Goal: Task Accomplishment & Management: Manage account settings

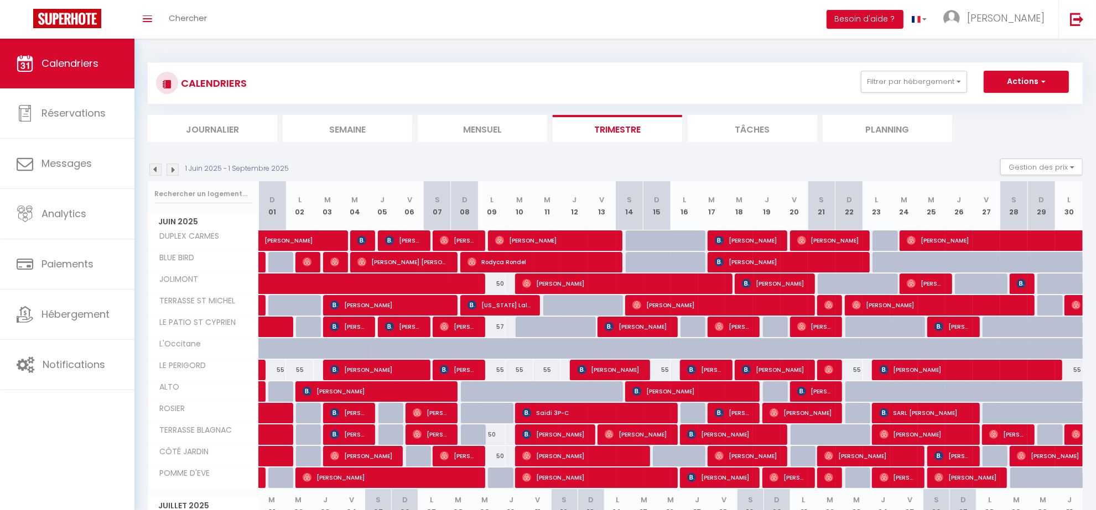
click at [174, 169] on img at bounding box center [172, 170] width 12 height 12
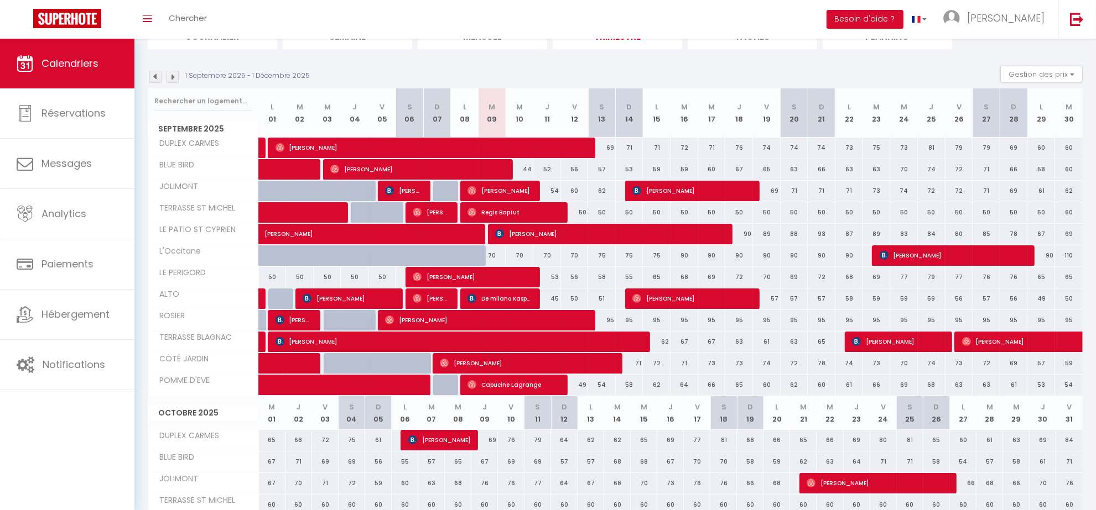
scroll to position [61, 0]
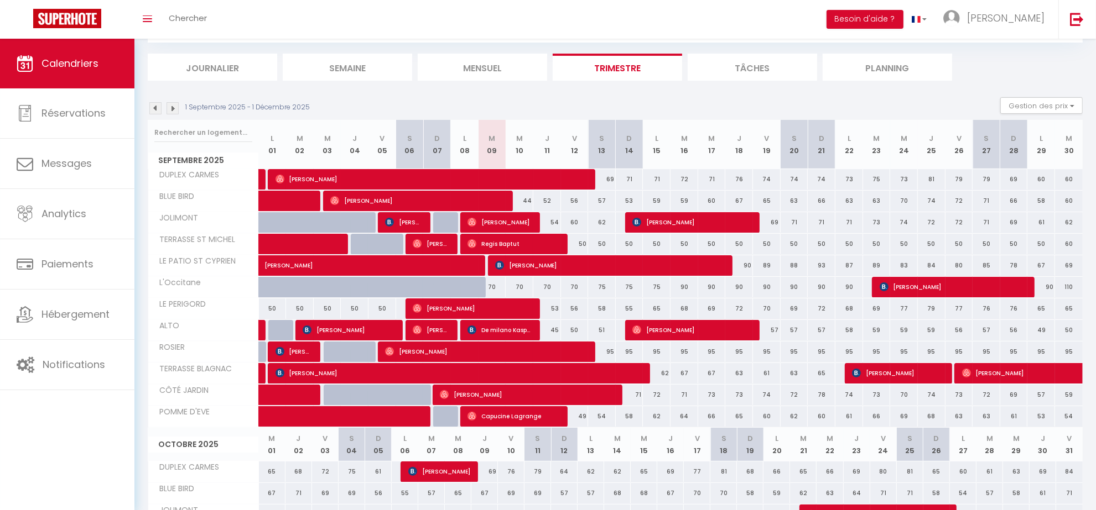
click at [520, 285] on div "70" at bounding box center [519, 287] width 28 height 20
type input "70"
type input "Mer 10 Septembre 2025"
type input "Jeu 11 Septembre 2025"
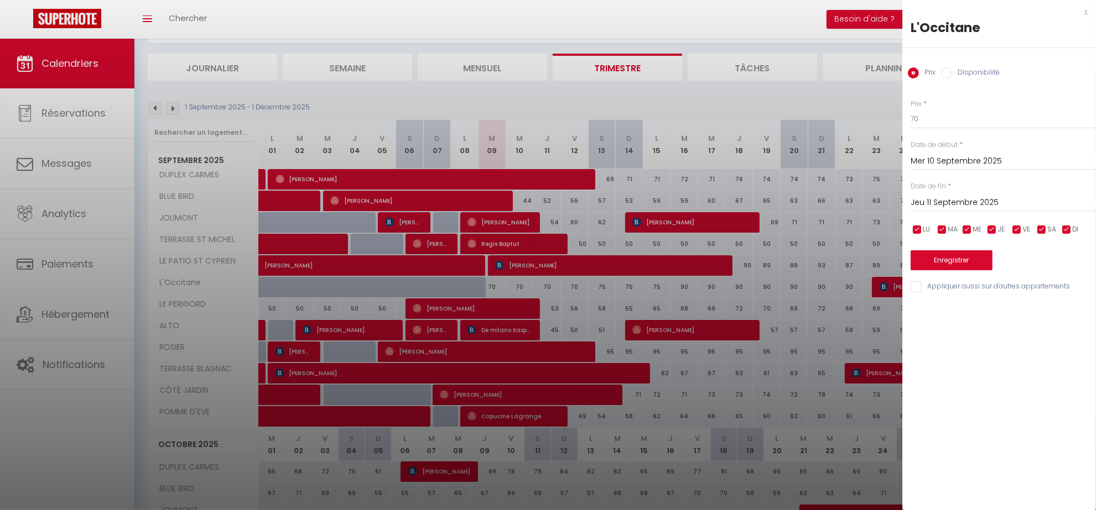
click at [734, 102] on div at bounding box center [548, 255] width 1096 height 510
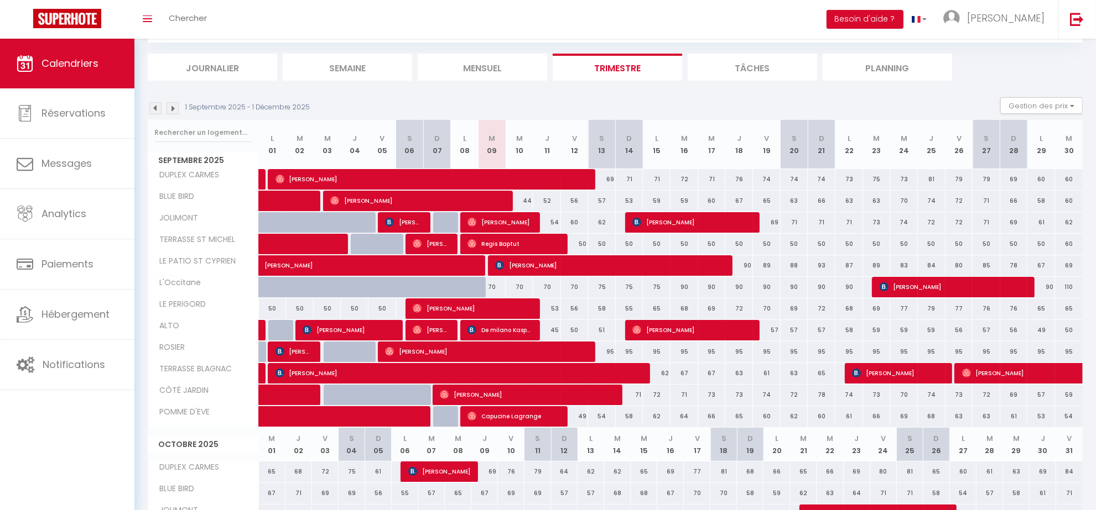
click at [170, 109] on img at bounding box center [172, 108] width 12 height 12
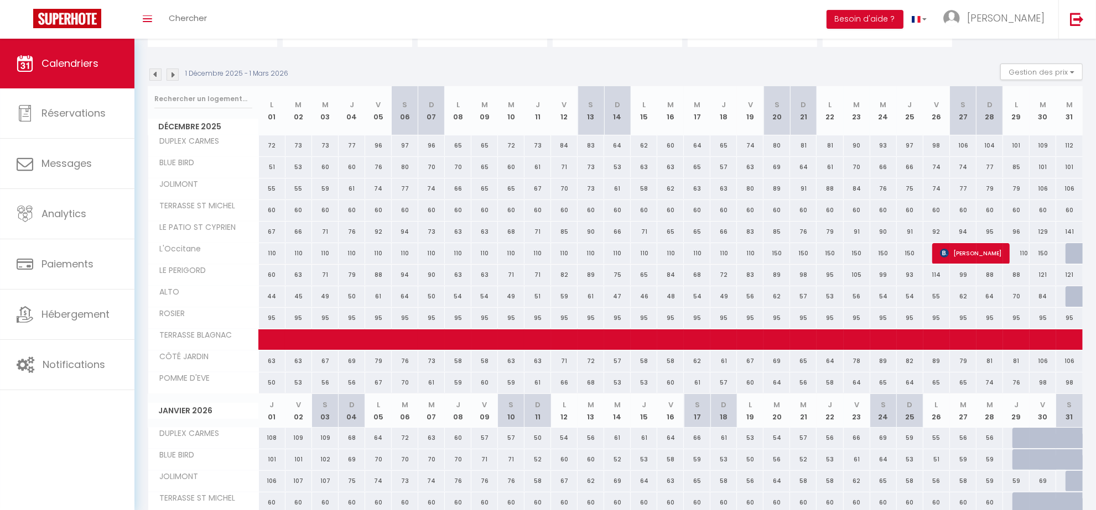
scroll to position [69, 0]
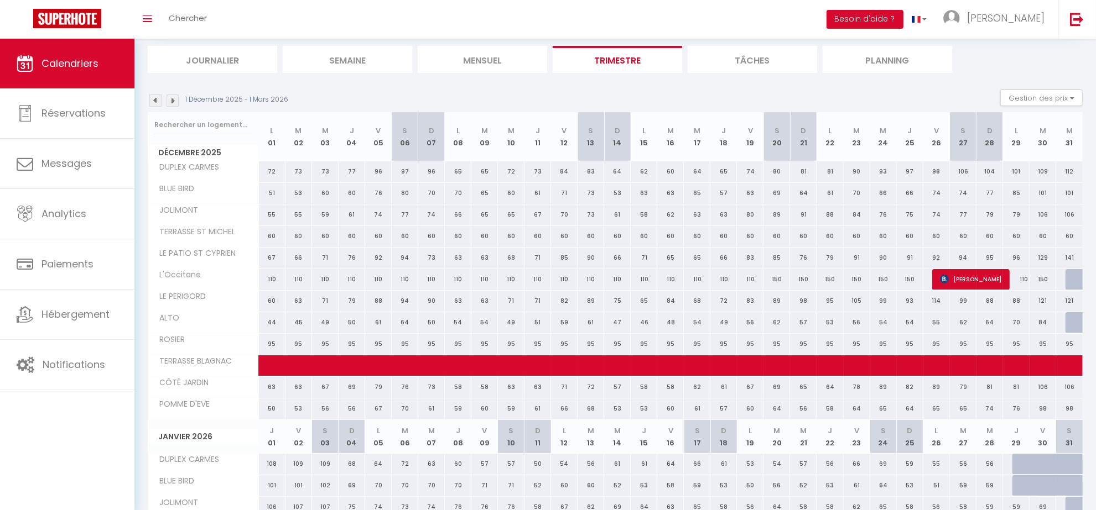
click at [154, 102] on img at bounding box center [155, 101] width 12 height 12
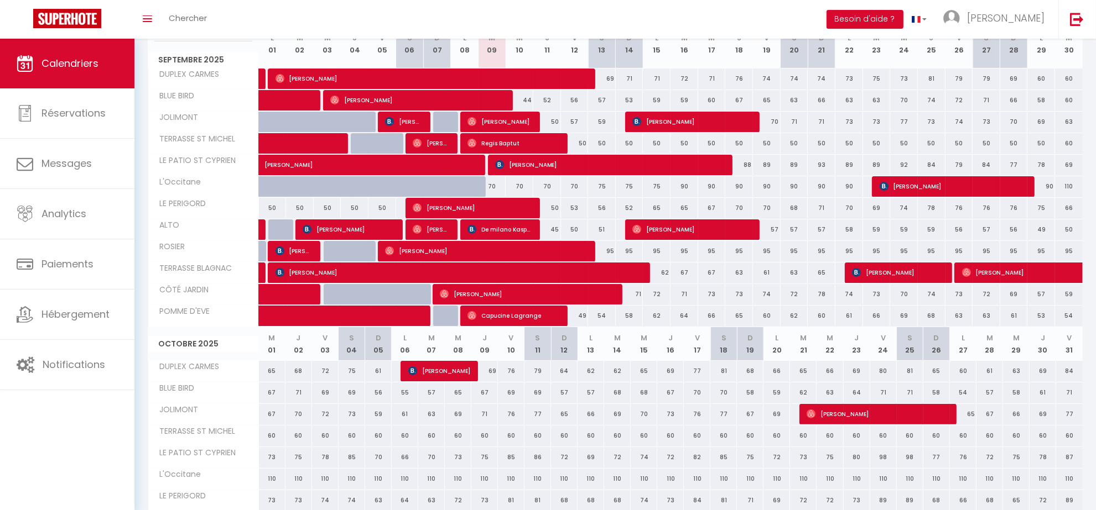
scroll to position [0, 0]
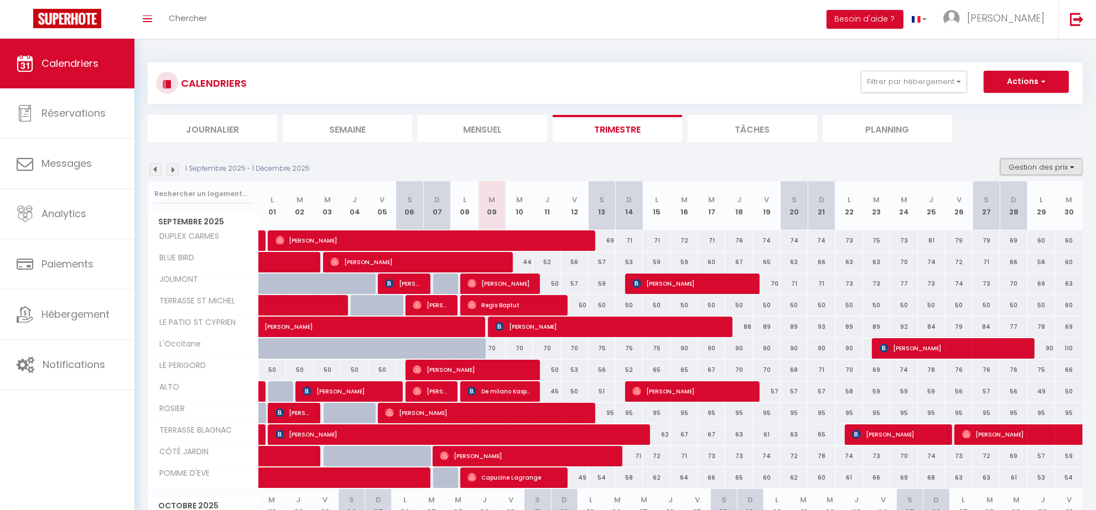
click at [1069, 168] on button "Gestion des prix" at bounding box center [1041, 167] width 82 height 17
click at [1007, 199] on input "Nb Nuits minimum" at bounding box center [1032, 201] width 100 height 11
checkbox input "true"
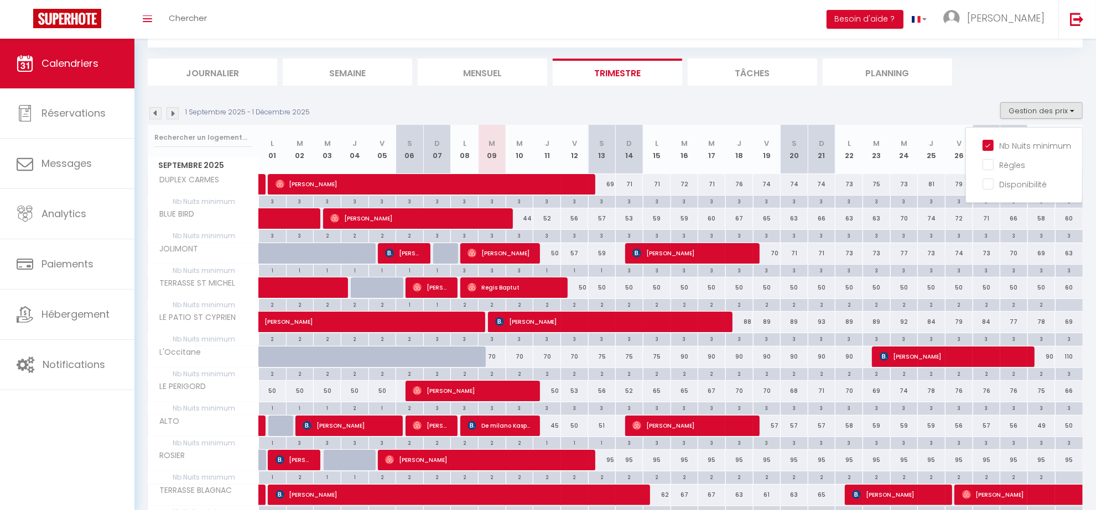
scroll to position [69, 0]
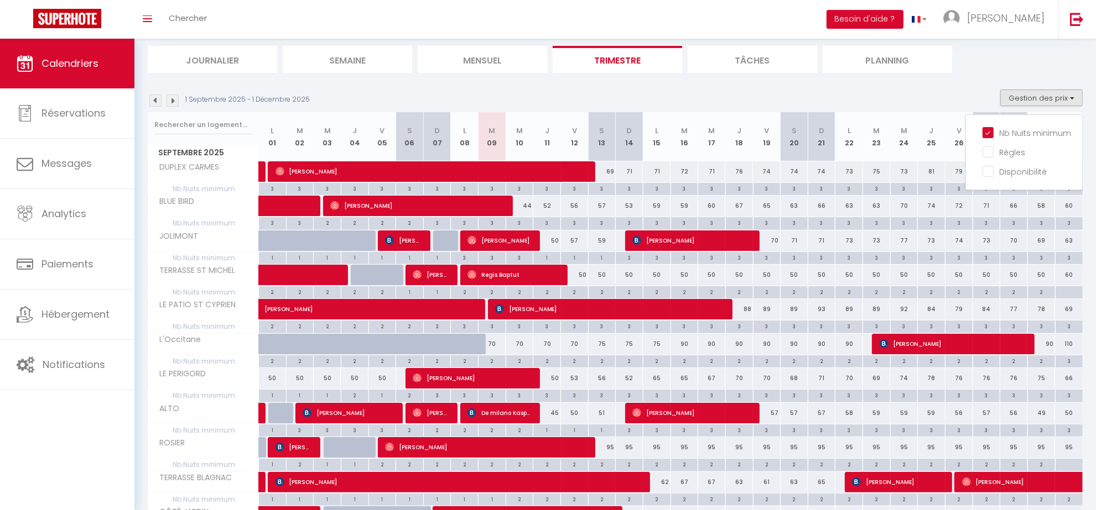
click at [581, 277] on div "50" at bounding box center [575, 275] width 28 height 20
type input "50"
type input "Ven 12 Septembre 2025"
type input "[DATE]"
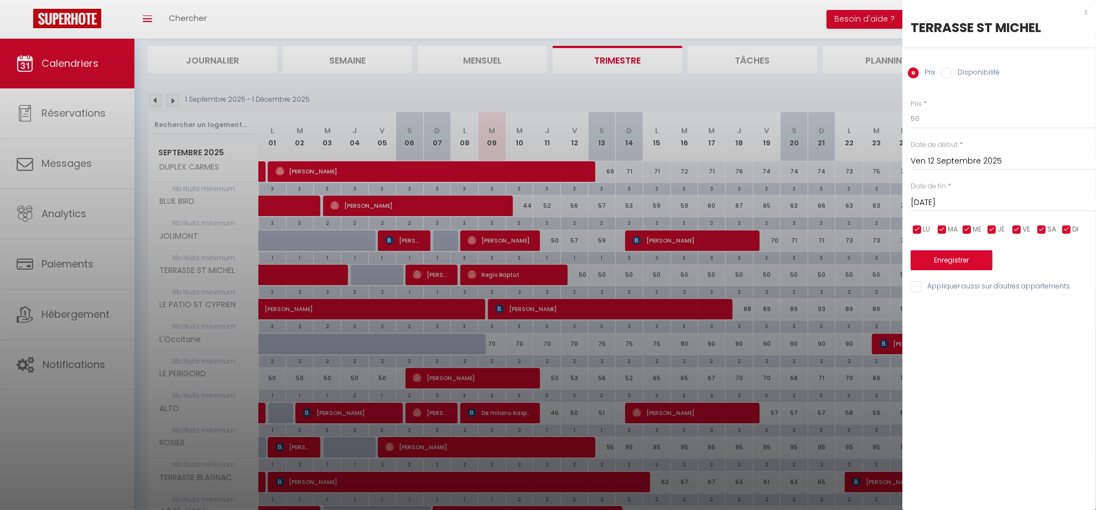
click at [1084, 13] on div "x" at bounding box center [994, 12] width 185 height 13
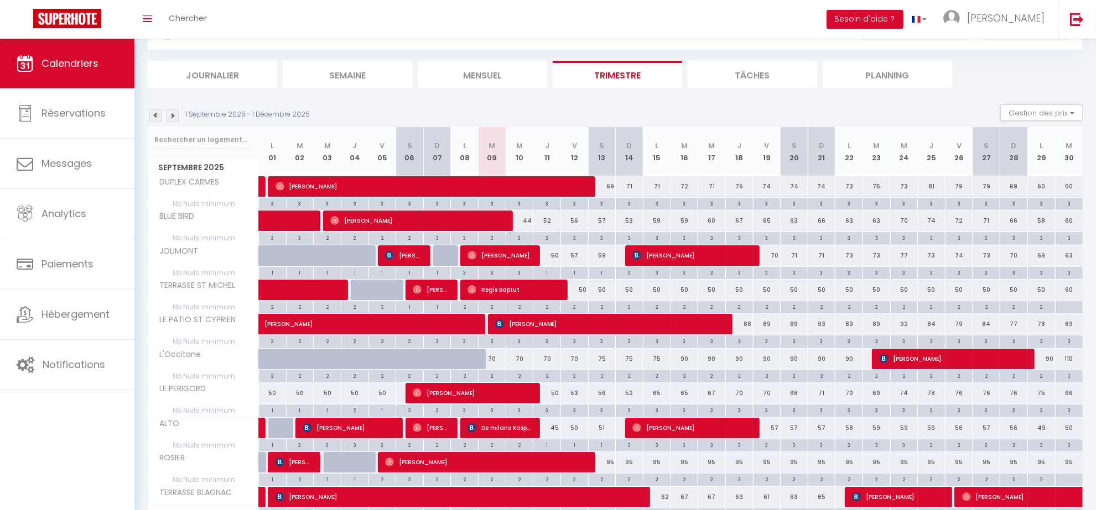
scroll to position [0, 0]
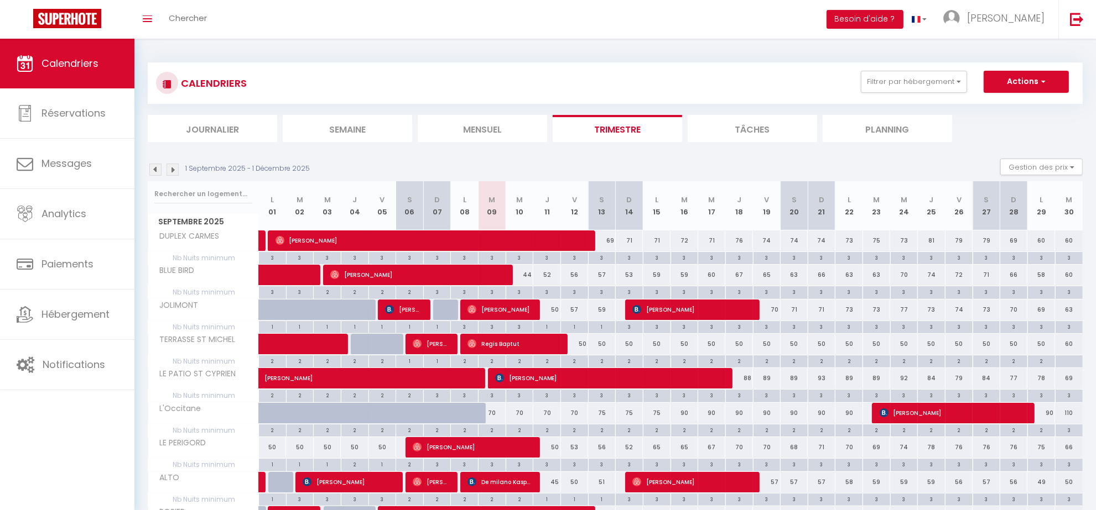
click at [680, 416] on div "90" at bounding box center [684, 413] width 28 height 20
type input "90"
type input "[DATE]"
type input "Mer 17 Septembre 2025"
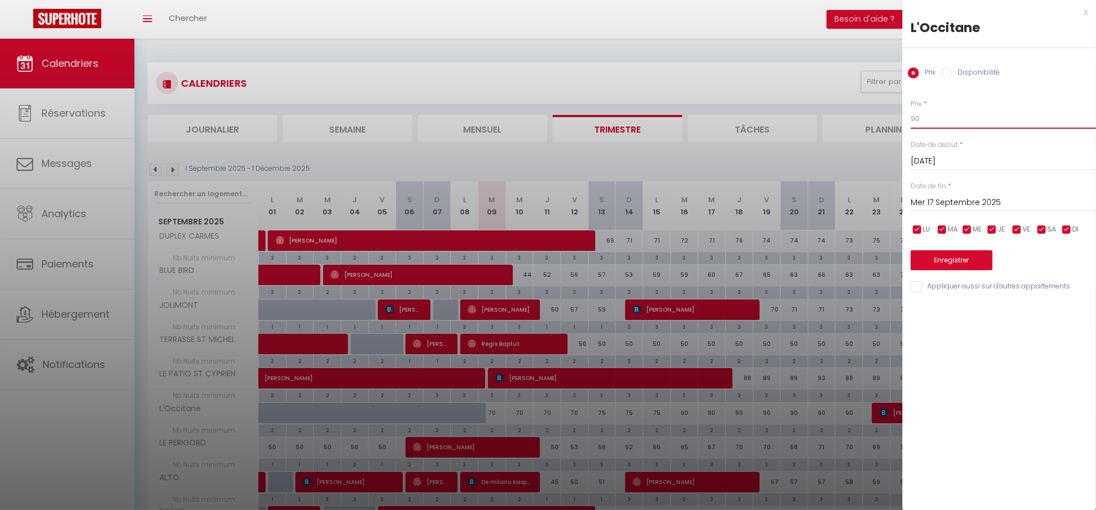
drag, startPoint x: 924, startPoint y: 117, endPoint x: 894, endPoint y: 108, distance: 31.1
type input "80"
click at [1003, 205] on input "Mer 17 Septembre 2025" at bounding box center [1002, 203] width 185 height 14
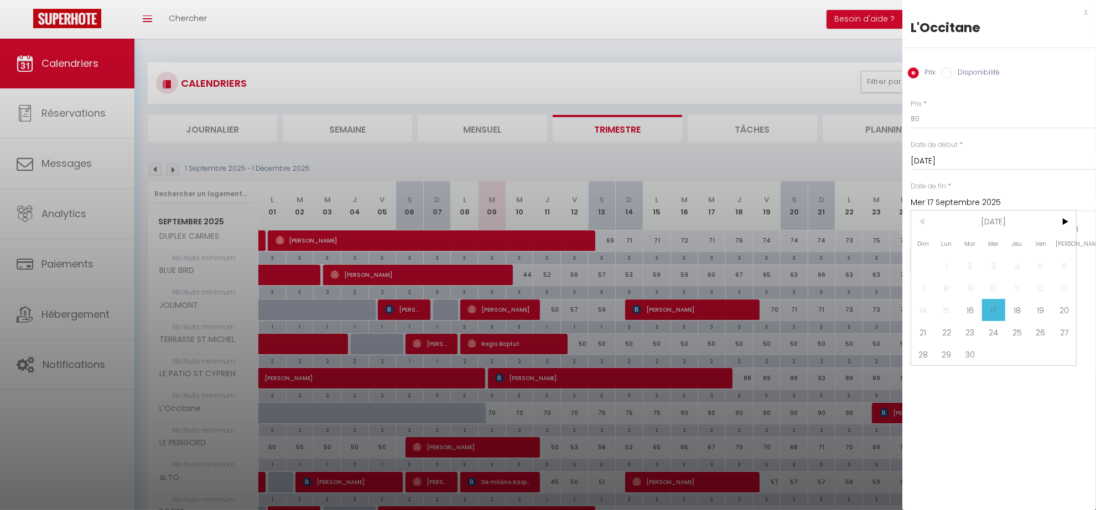
drag, startPoint x: 971, startPoint y: 335, endPoint x: 982, endPoint y: 317, distance: 20.9
click at [972, 335] on span "23" at bounding box center [970, 332] width 24 height 22
type input "[DATE]"
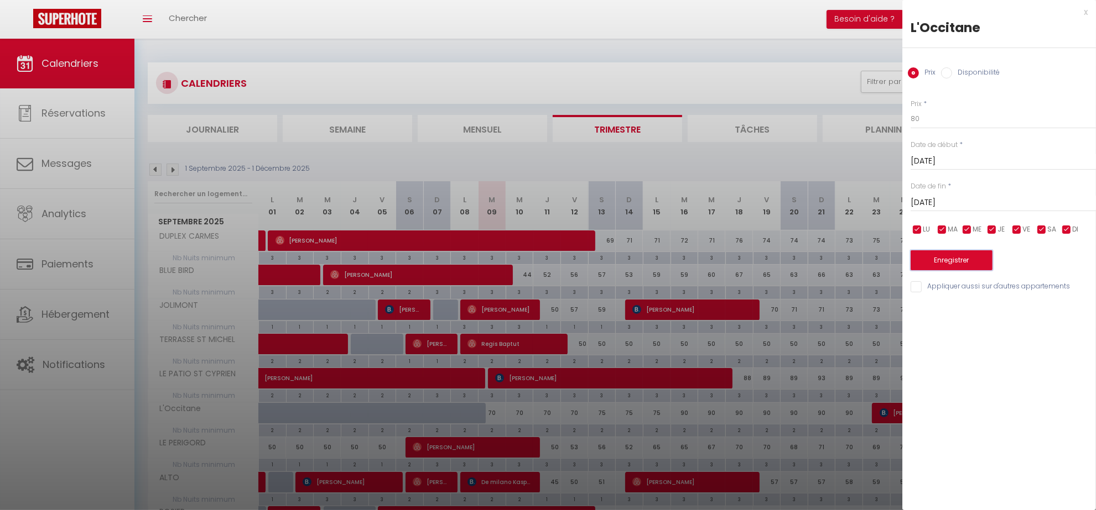
click at [973, 252] on button "Enregistrer" at bounding box center [951, 261] width 82 height 20
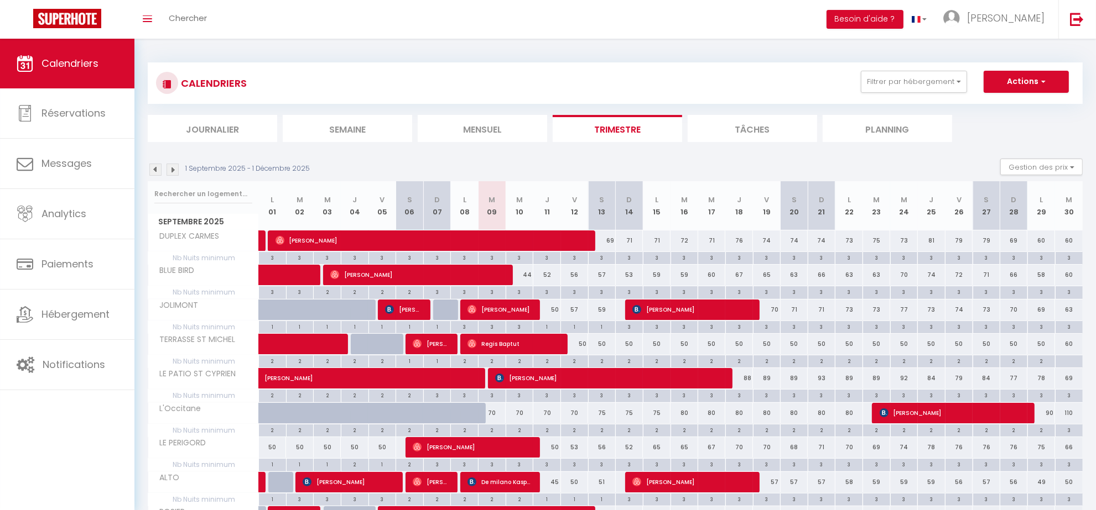
click at [1043, 414] on div "90" at bounding box center [1041, 413] width 28 height 20
type input "90"
type input "Lun 29 Septembre 2025"
type input "[DATE]"
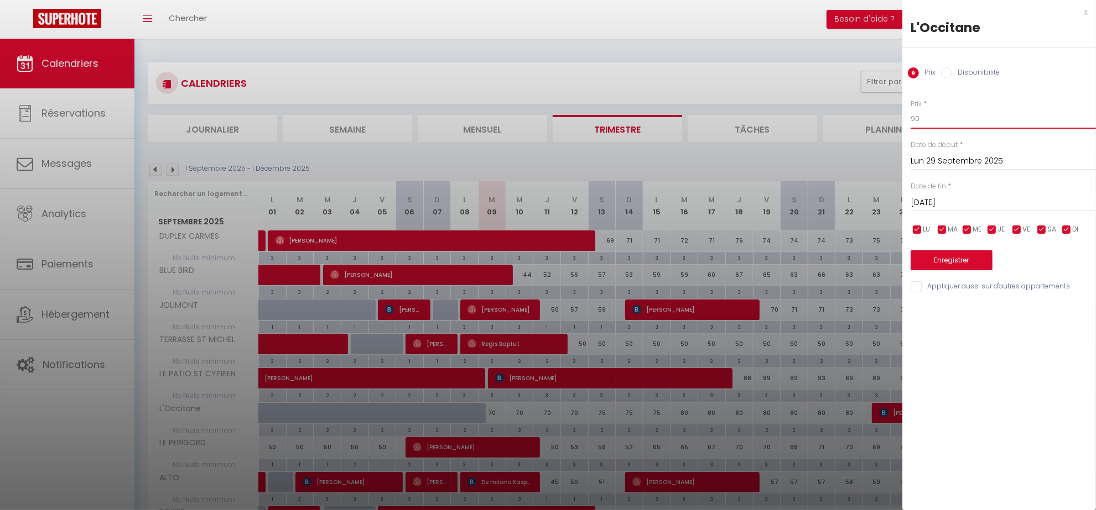
drag, startPoint x: 928, startPoint y: 119, endPoint x: 880, endPoint y: 108, distance: 49.4
type input "80"
click at [952, 202] on input "[DATE]" at bounding box center [1002, 203] width 185 height 14
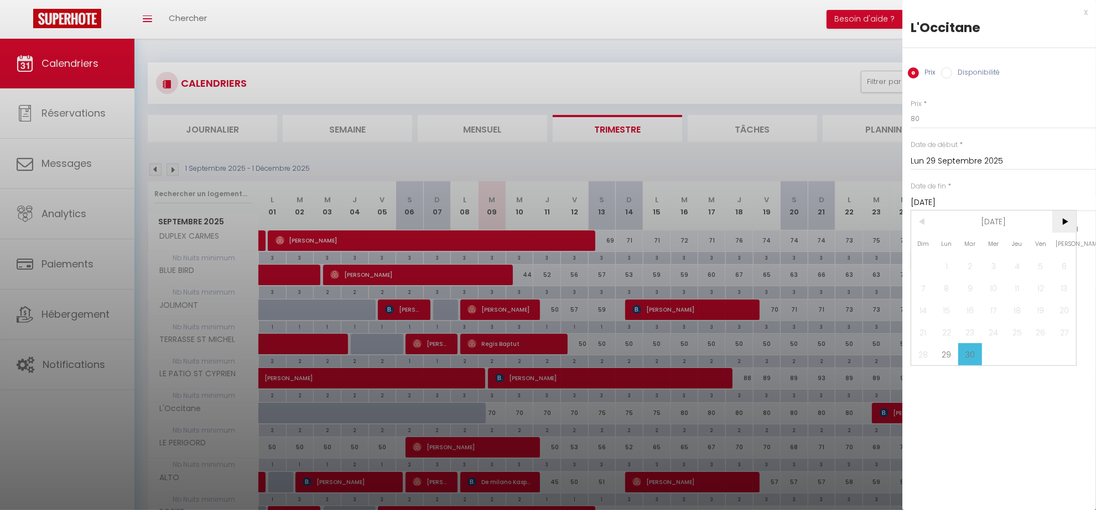
click at [1061, 225] on span ">" at bounding box center [1064, 222] width 24 height 22
click at [1045, 357] on span "31" at bounding box center [1041, 354] width 24 height 22
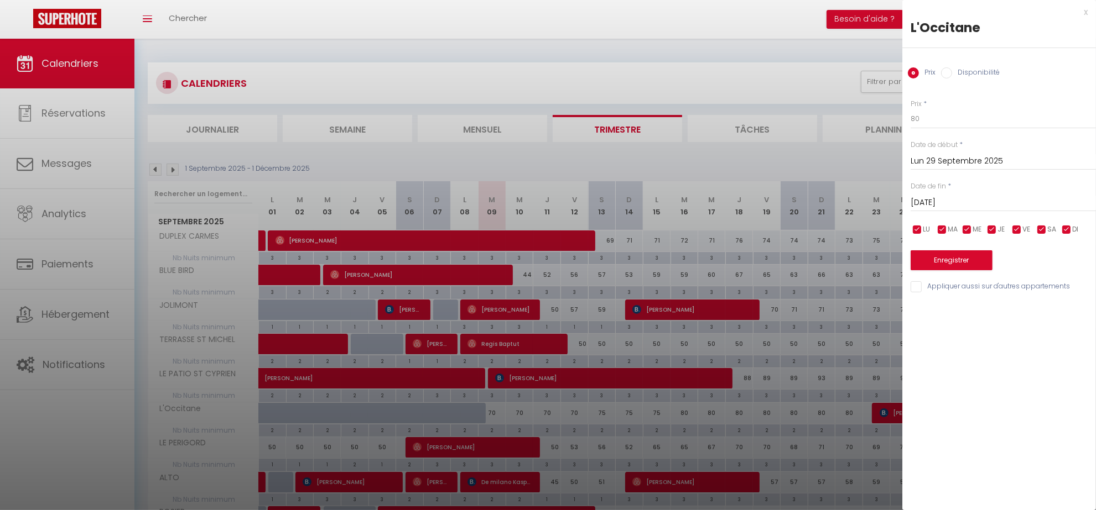
type input "Ven 31 Octobre 2025"
click at [966, 263] on button "Enregistrer" at bounding box center [951, 261] width 82 height 20
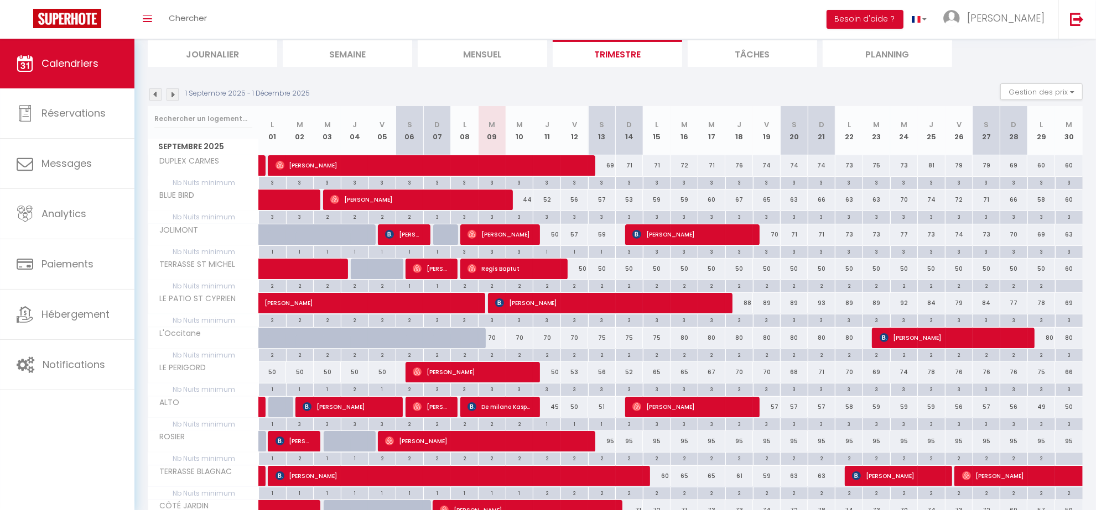
scroll to position [69, 0]
